Goal: Answer question/provide support

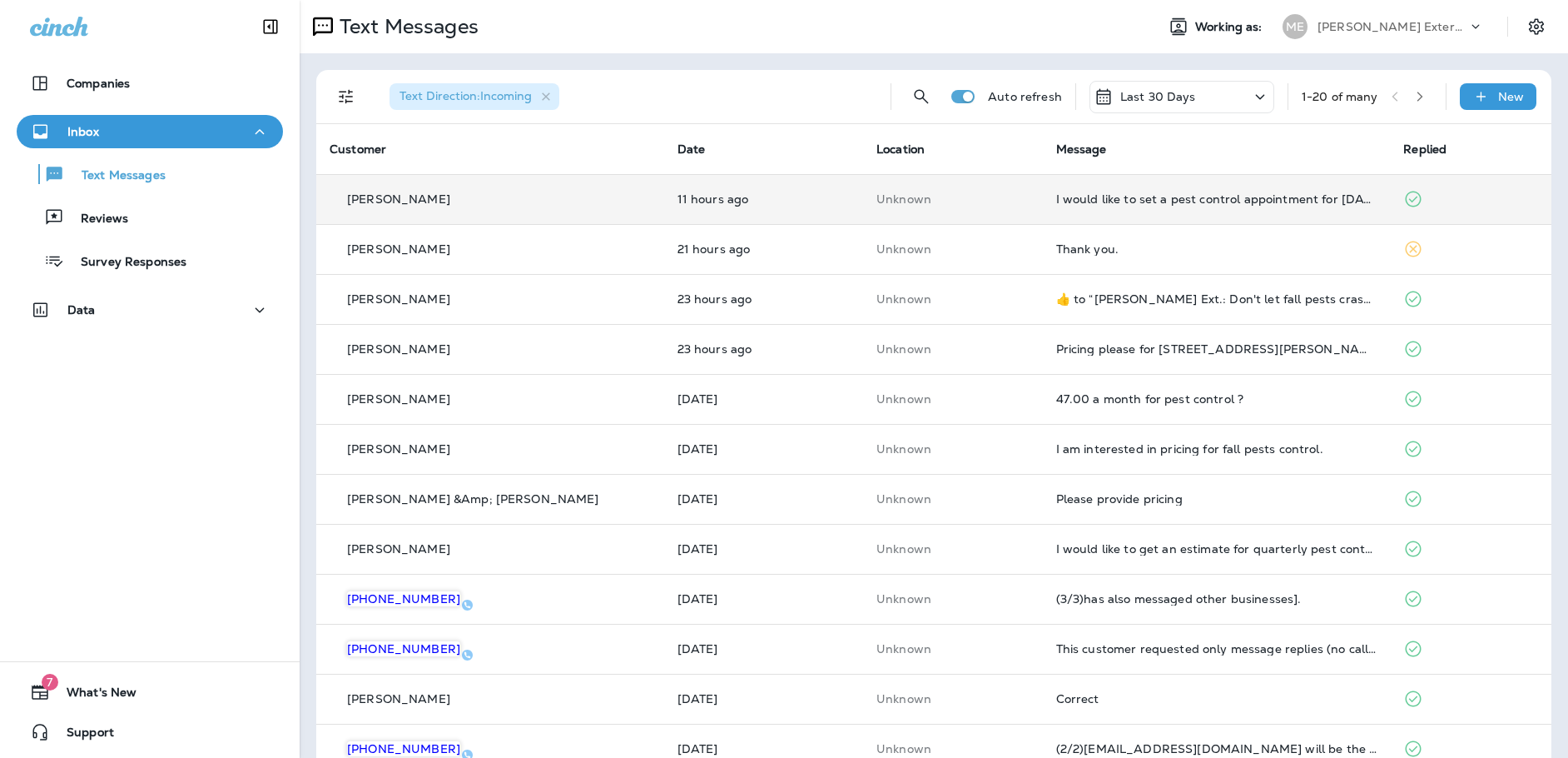
click at [1094, 208] on td "I would like to set a pest control appointment for [DATE]." at bounding box center [1217, 199] width 348 height 50
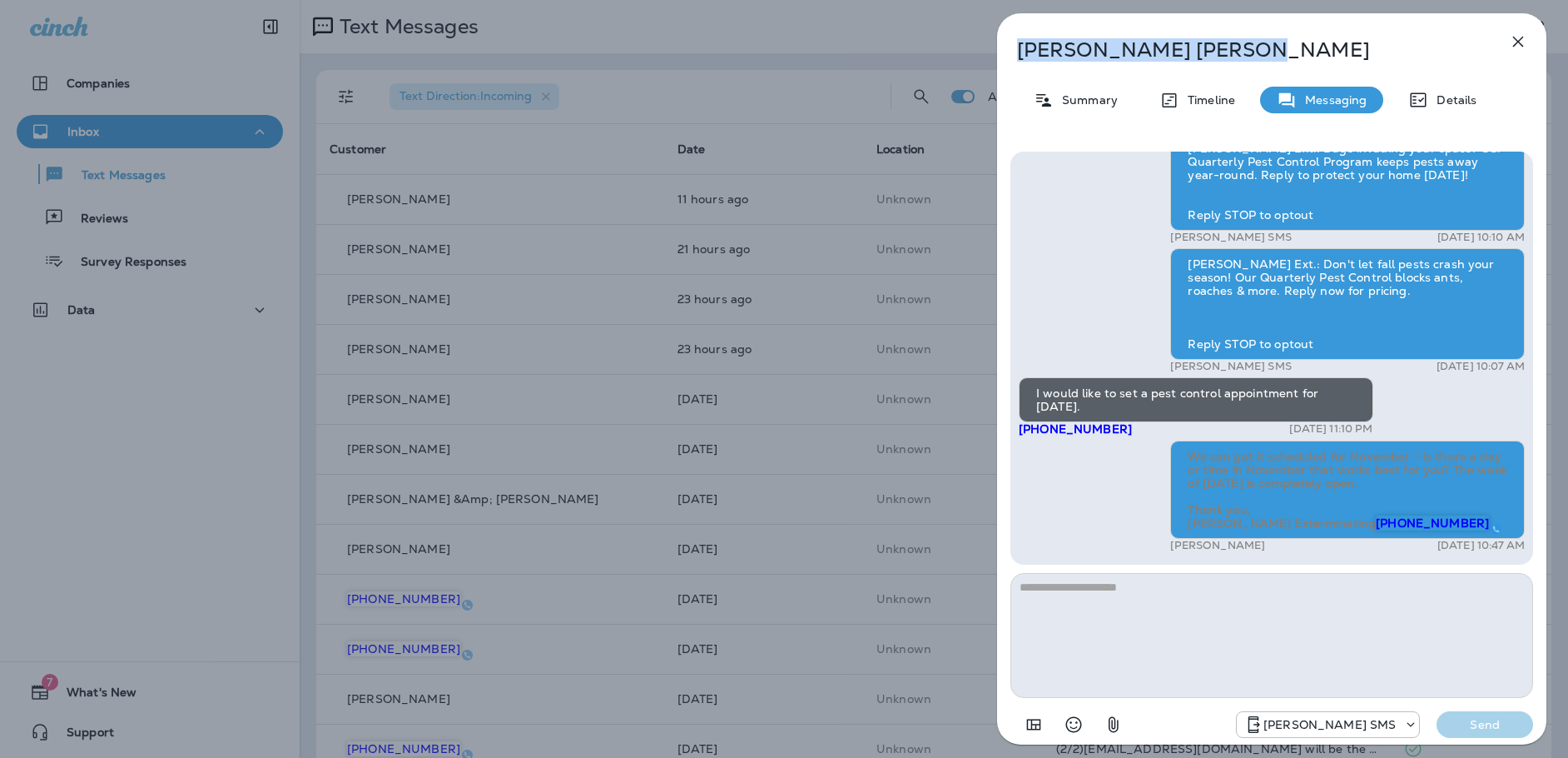
drag, startPoint x: 1201, startPoint y: 55, endPoint x: 1012, endPoint y: 44, distance: 189.3
click at [1012, 44] on div "[PERSON_NAME]" at bounding box center [1244, 50] width 495 height 23
copy p "[PERSON_NAME]"
click at [1512, 41] on icon "button" at bounding box center [1518, 41] width 20 height 20
